Goal: Task Accomplishment & Management: Use online tool/utility

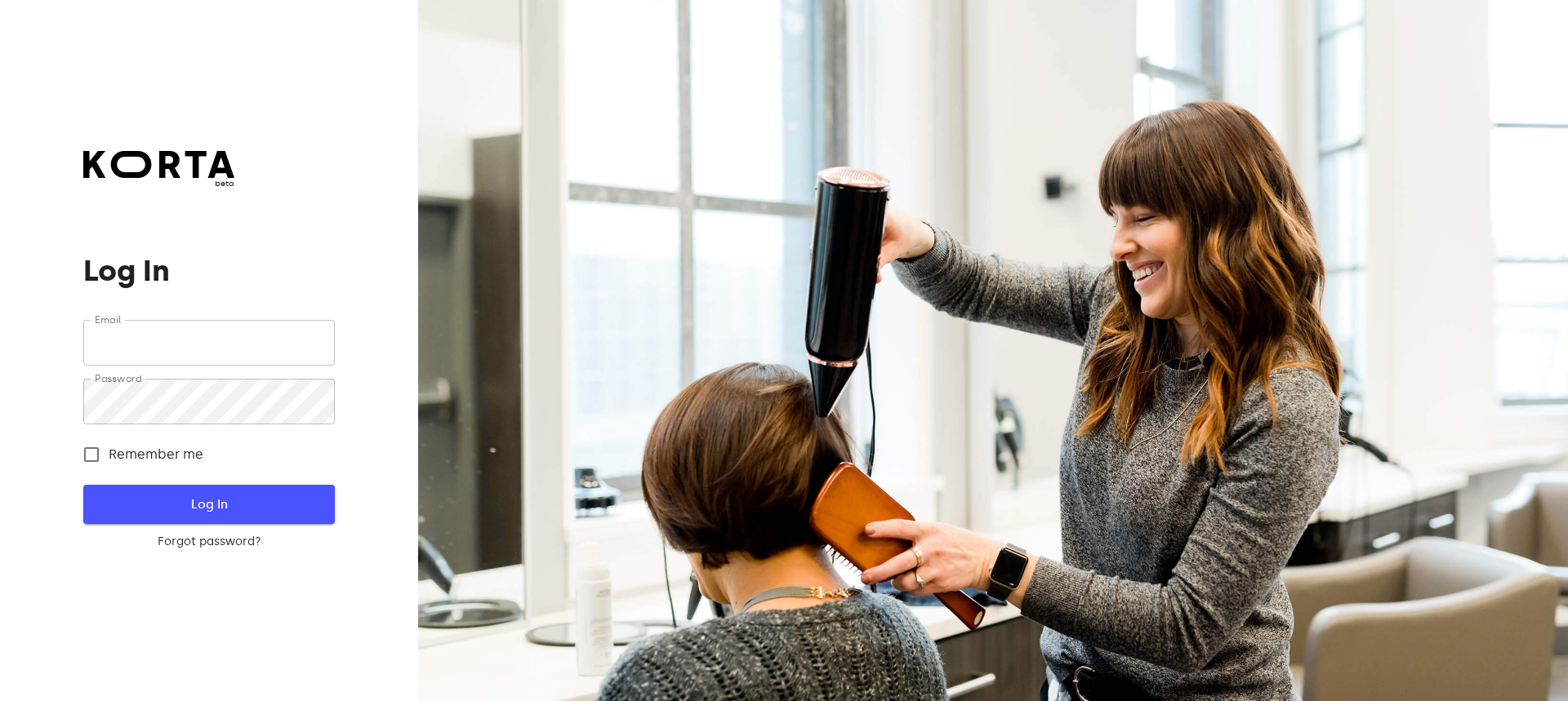
type input "[EMAIL_ADDRESS][DOMAIN_NAME]"
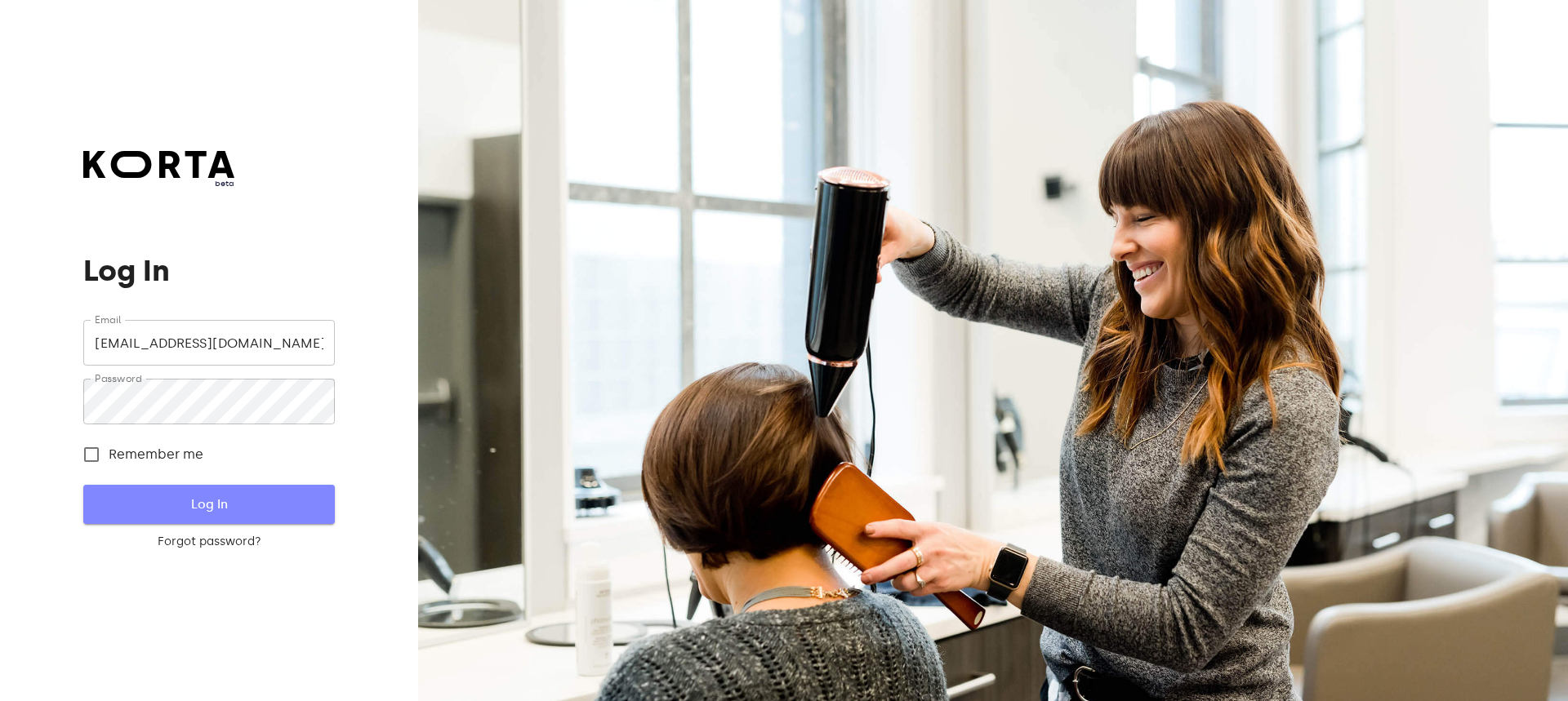
click at [194, 504] on span "Log In" at bounding box center [208, 505] width 198 height 21
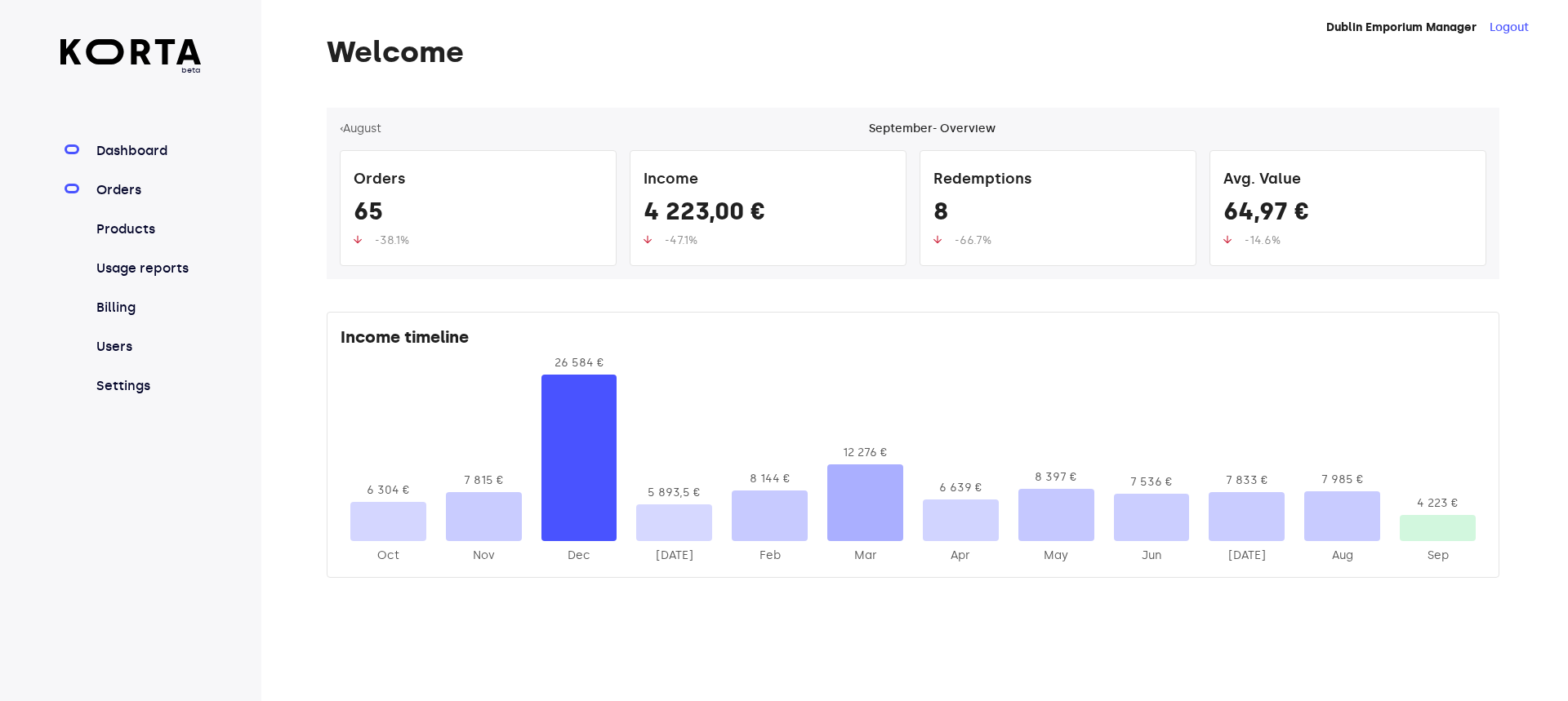
click at [139, 186] on link "Orders" at bounding box center [148, 190] width 108 height 19
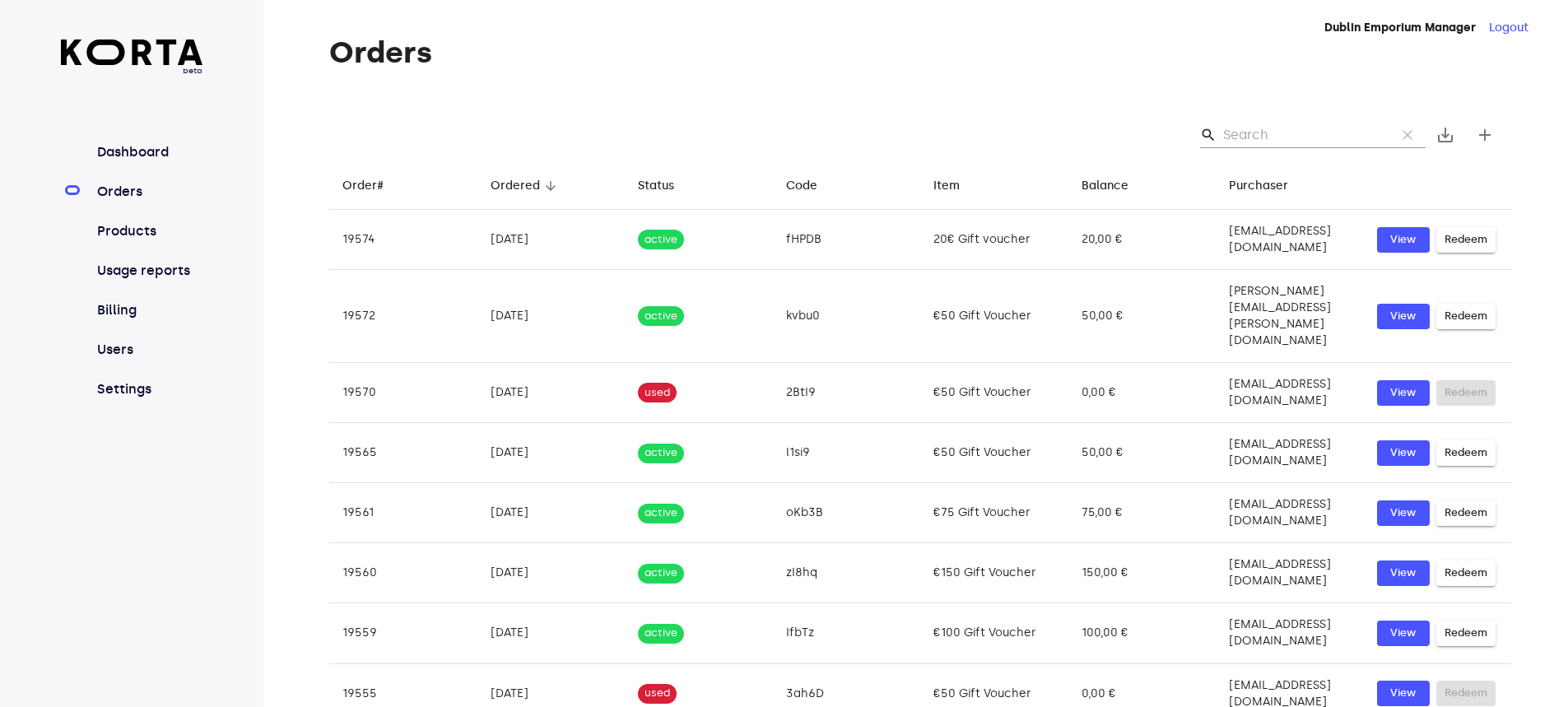
click at [1298, 135] on input "Search" at bounding box center [1302, 135] width 159 height 26
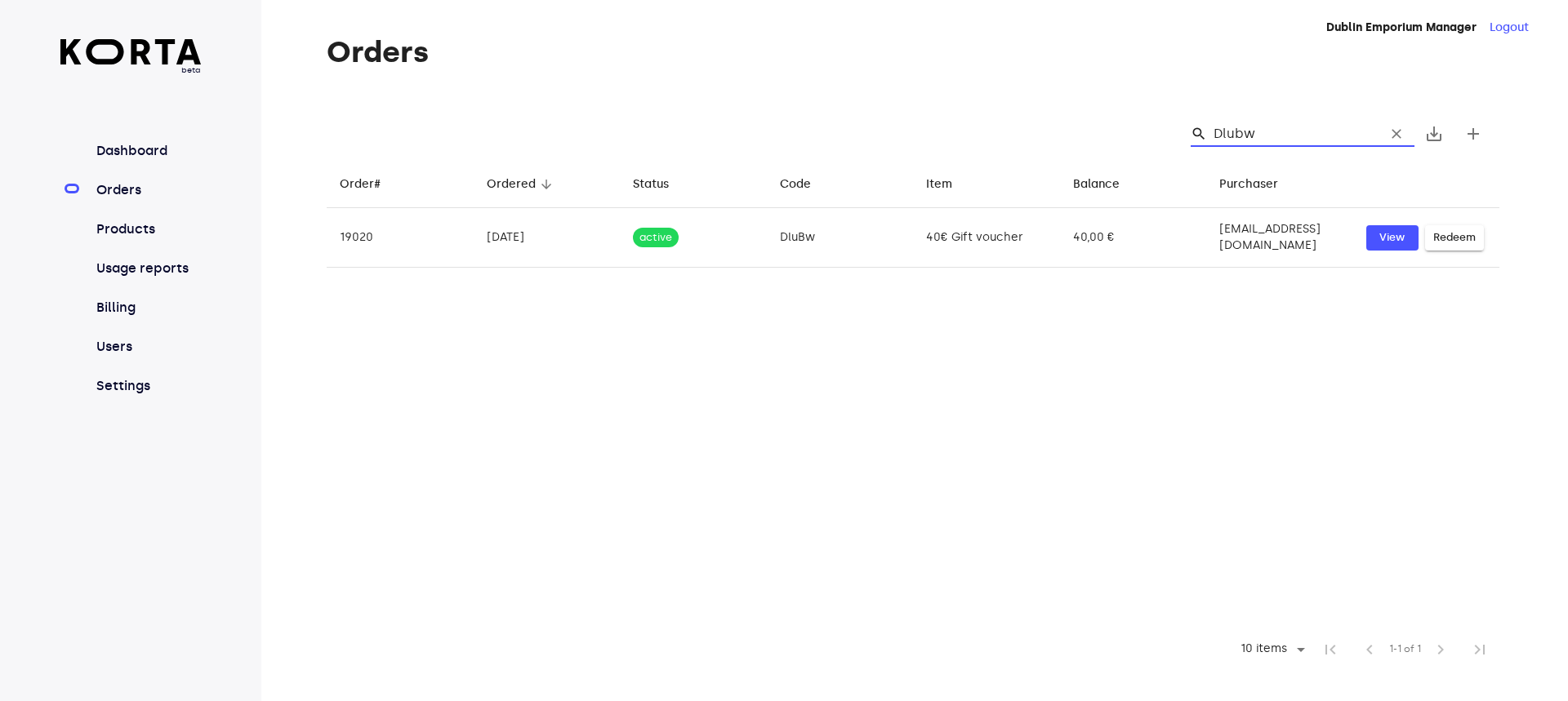
drag, startPoint x: 1266, startPoint y: 132, endPoint x: 1220, endPoint y: 134, distance: 46.0
click at [1220, 134] on input "Dlubw" at bounding box center [1292, 134] width 158 height 26
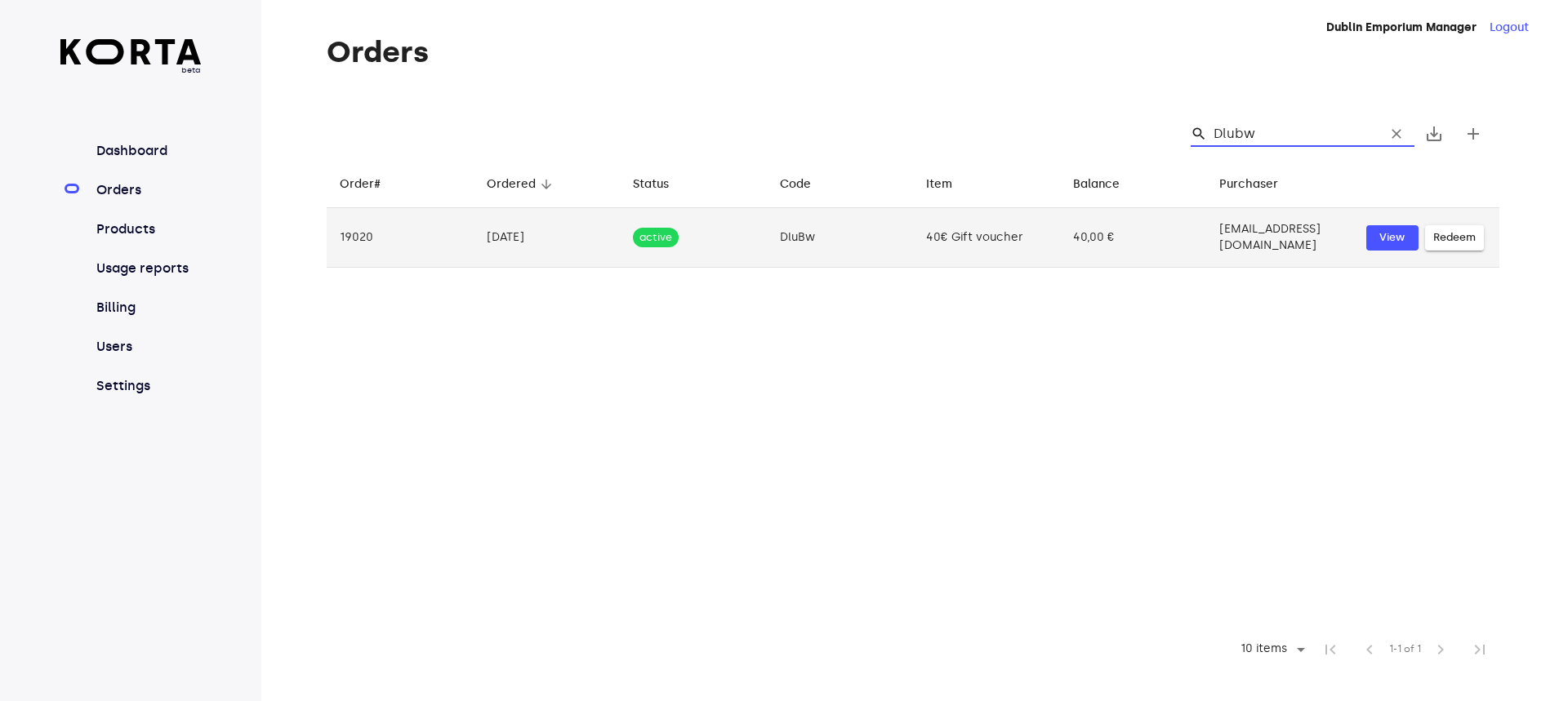
type input "Dlubw"
click at [1457, 235] on span "Redeem" at bounding box center [1454, 238] width 43 height 19
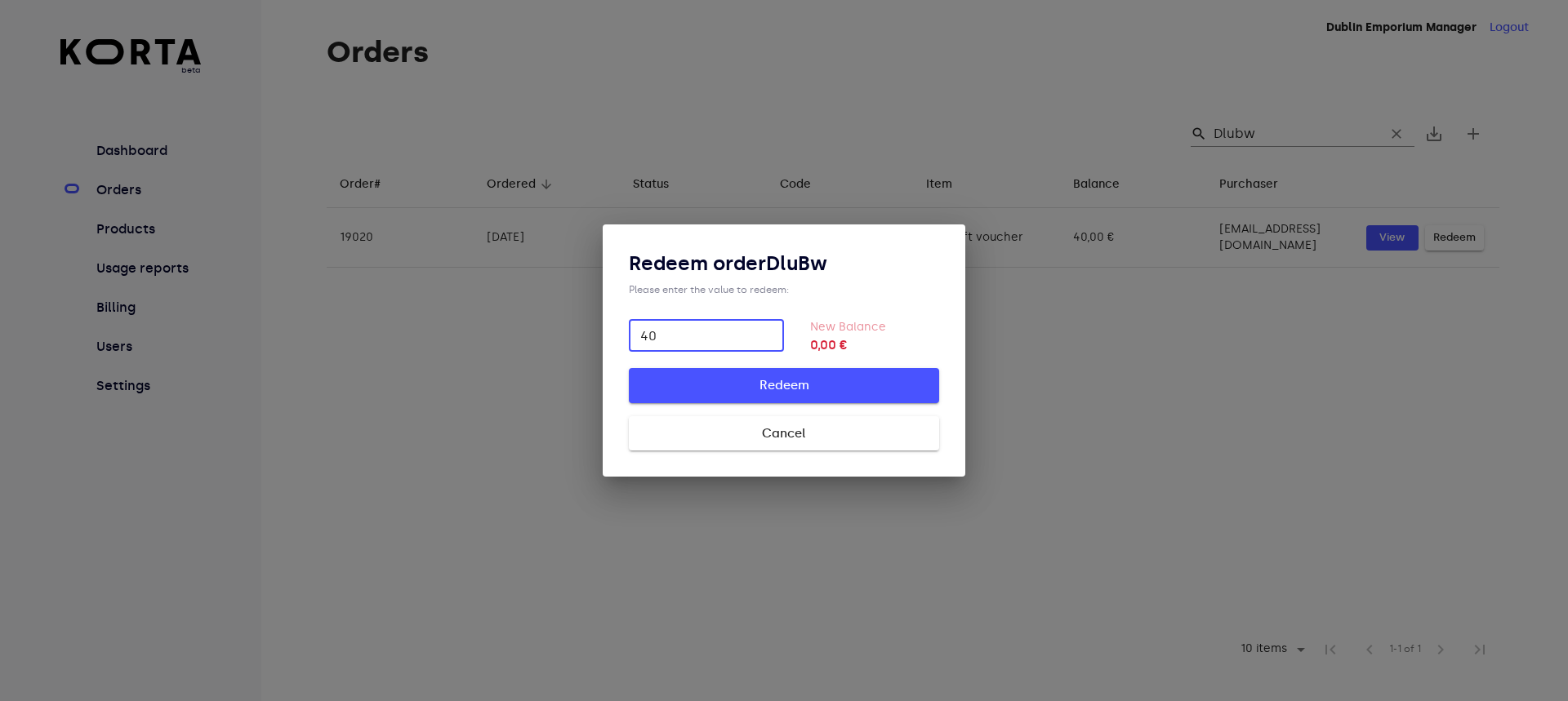
type input "40"
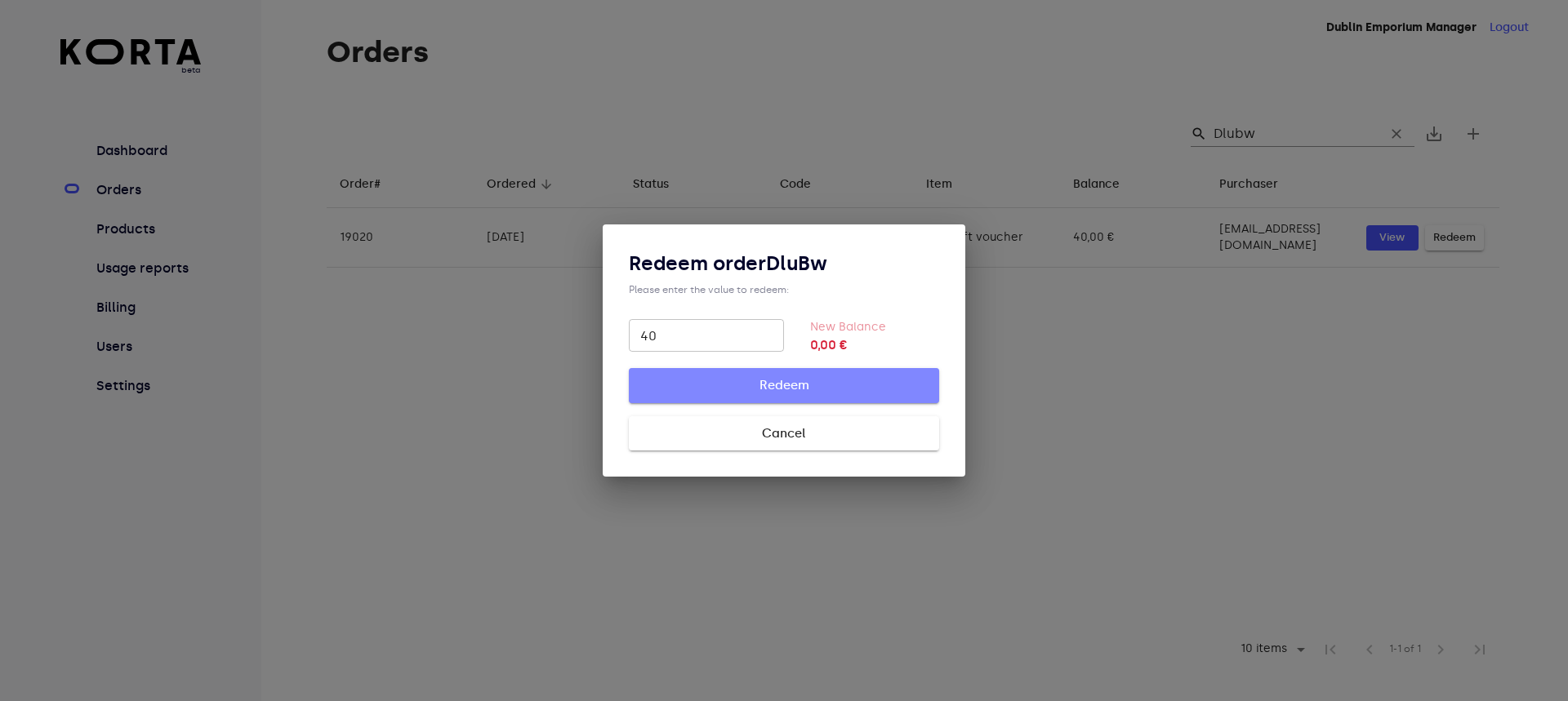
click at [816, 382] on span "Redeem" at bounding box center [784, 385] width 258 height 21
